Goal: Task Accomplishment & Management: Complete application form

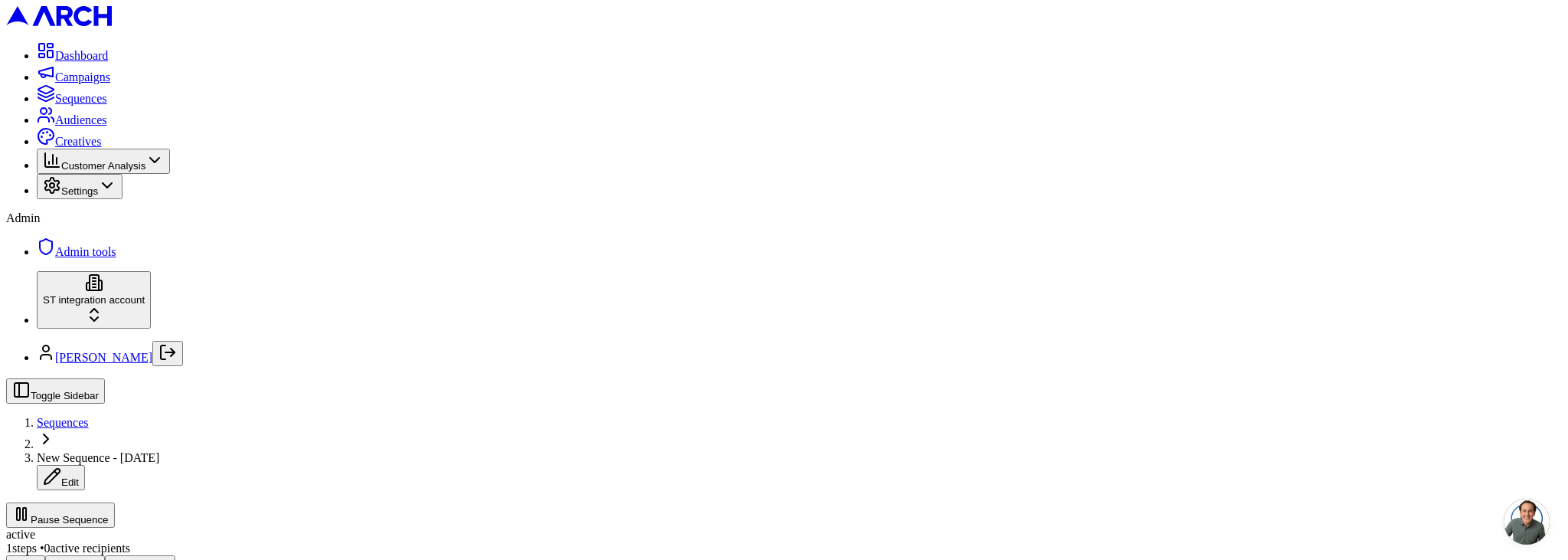
click at [177, 362] on icon "Log out" at bounding box center [168, 352] width 19 height 19
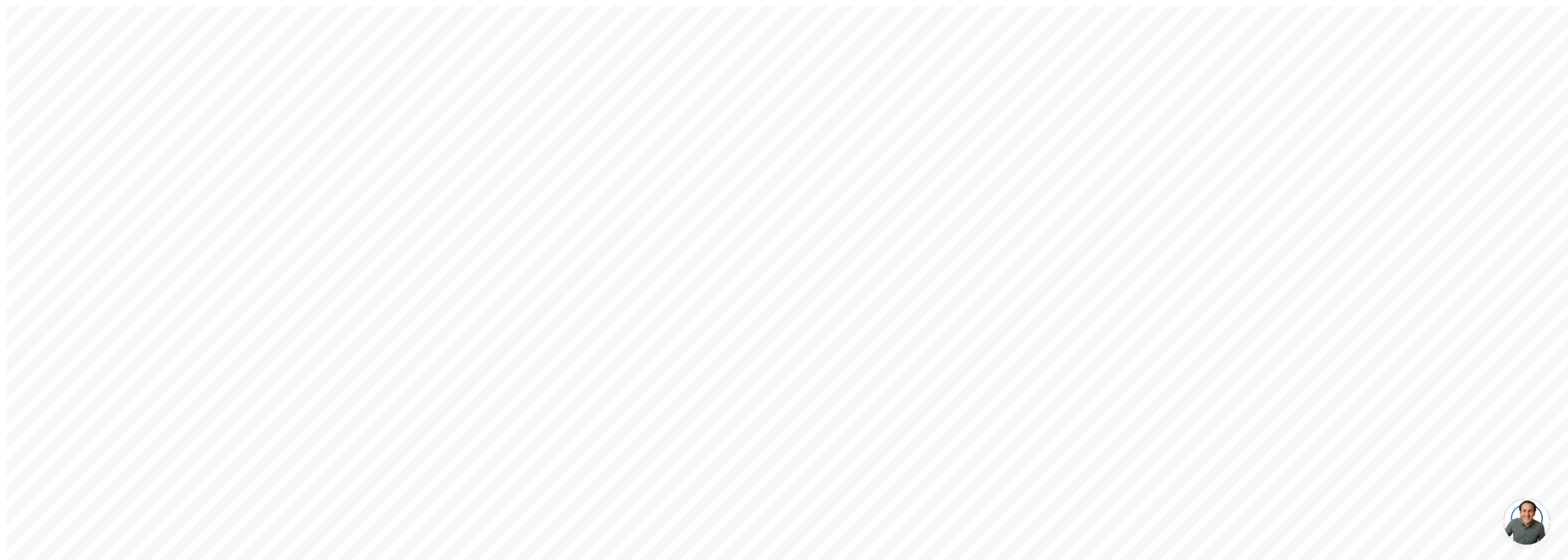
type input "[EMAIL_ADDRESS][DOMAIN_NAME]"
